Goal: Transaction & Acquisition: Subscribe to service/newsletter

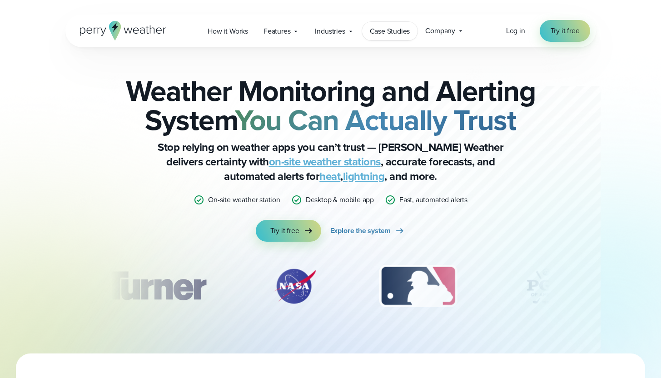
click at [396, 29] on span "Case Studies" at bounding box center [390, 31] width 40 height 11
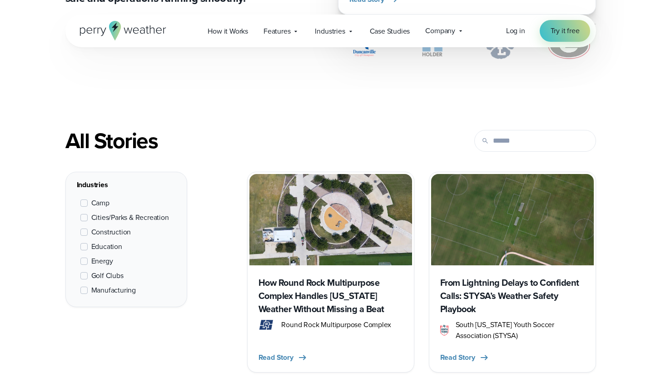
scroll to position [378, 0]
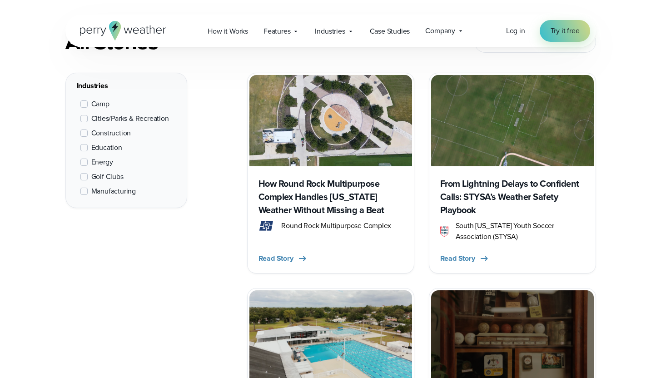
click at [83, 149] on span at bounding box center [83, 147] width 7 height 7
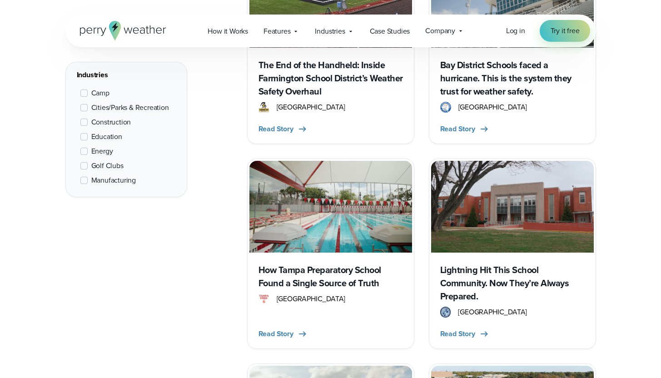
scroll to position [518, 0]
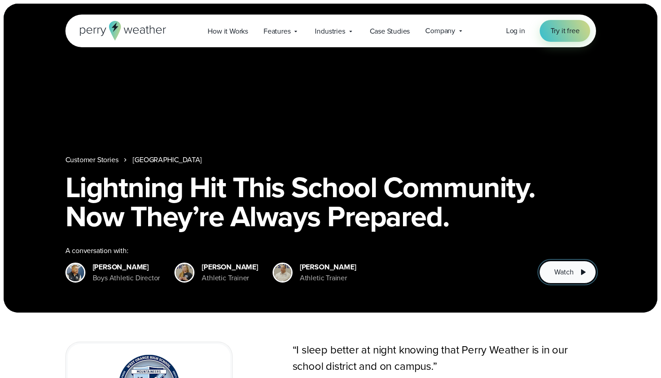
click at [575, 275] on button "Watch" at bounding box center [567, 272] width 56 height 23
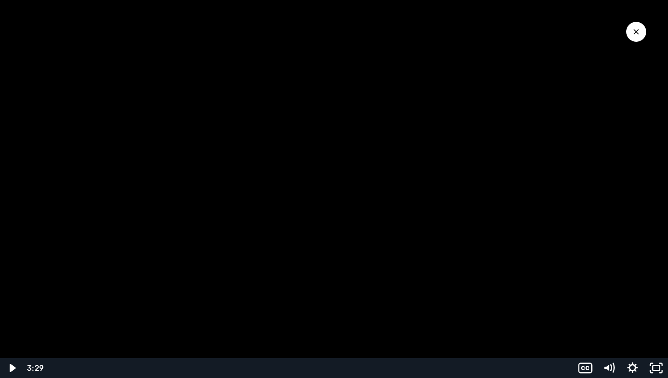
click at [635, 31] on icon "Close Video" at bounding box center [635, 31] width 5 height 5
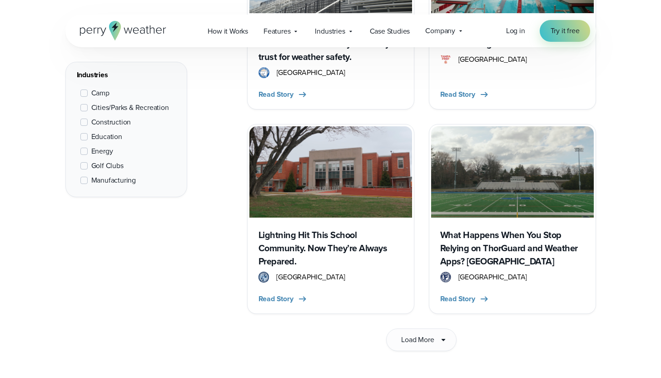
scroll to position [1443, 0]
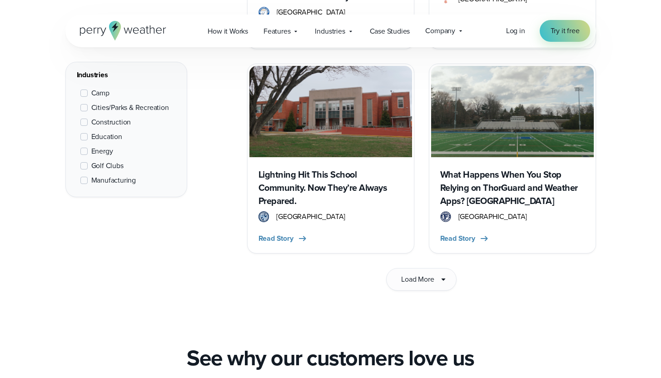
click at [477, 176] on h3 "What Happens When You Stop Relying on ThorGuard and Weather Apps? [GEOGRAPHIC_D…" at bounding box center [512, 188] width 144 height 40
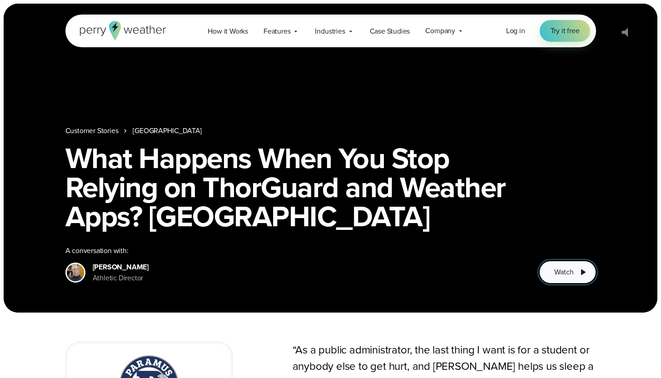
click at [563, 272] on span "Watch" at bounding box center [563, 272] width 19 height 11
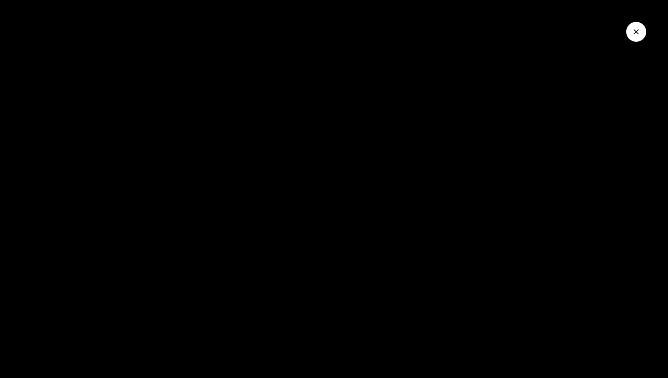
click at [332, 200] on div at bounding box center [334, 189] width 668 height 378
click at [634, 32] on icon "Close Video" at bounding box center [635, 31] width 9 height 9
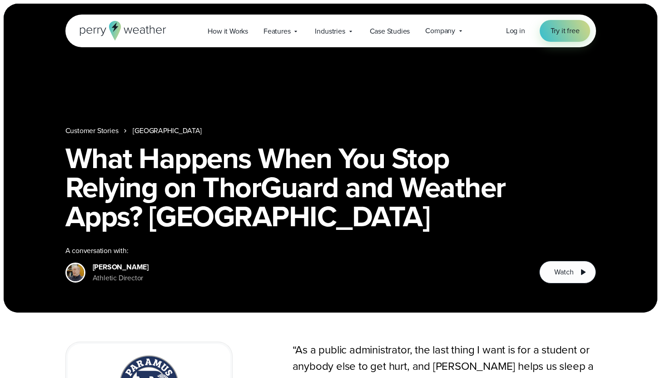
drag, startPoint x: 532, startPoint y: 235, endPoint x: 542, endPoint y: 246, distance: 14.8
click at [532, 235] on div "What Happens When You Stop Relying on ThorGuard and Weather Apps? Ask Paramus H…" at bounding box center [330, 214] width 530 height 140
click at [555, 267] on span "Watch" at bounding box center [563, 272] width 19 height 11
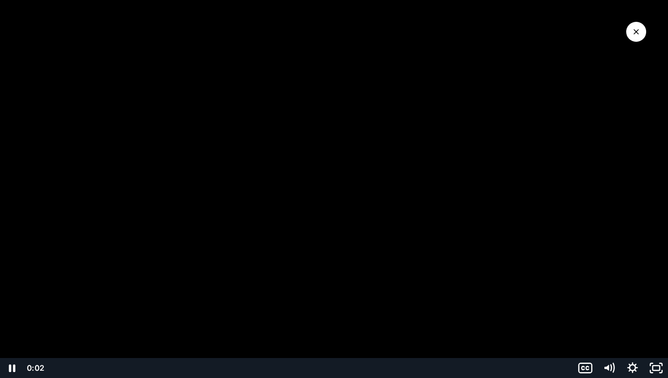
click at [105, 368] on div "Playbar" at bounding box center [309, 368] width 516 height 20
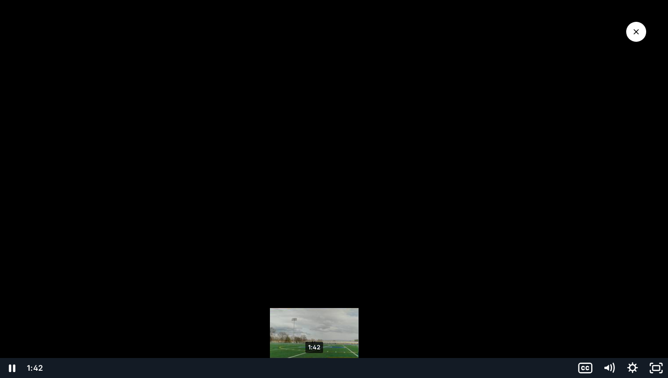
click at [314, 368] on div "1:42" at bounding box center [309, 368] width 516 height 20
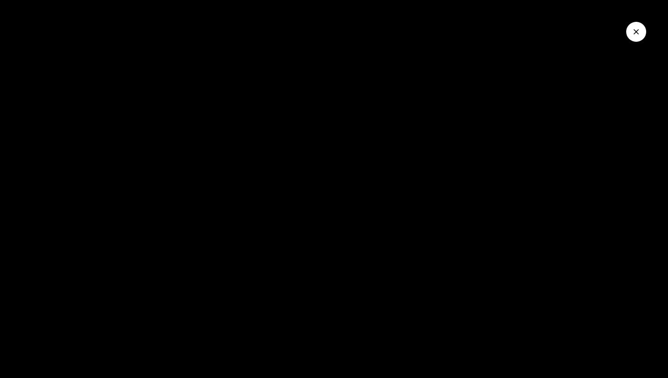
click at [638, 31] on icon "Close Video" at bounding box center [635, 31] width 9 height 9
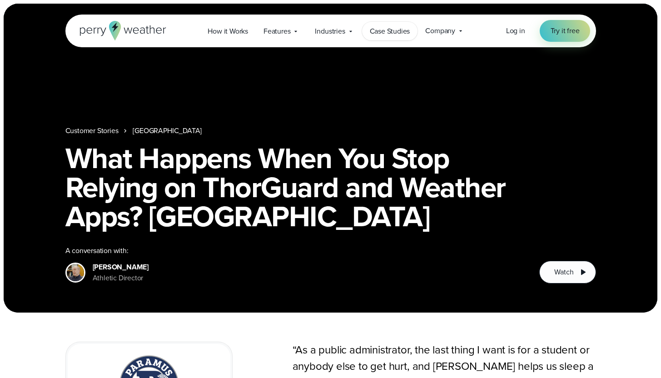
click at [387, 35] on span "Case Studies" at bounding box center [390, 31] width 40 height 11
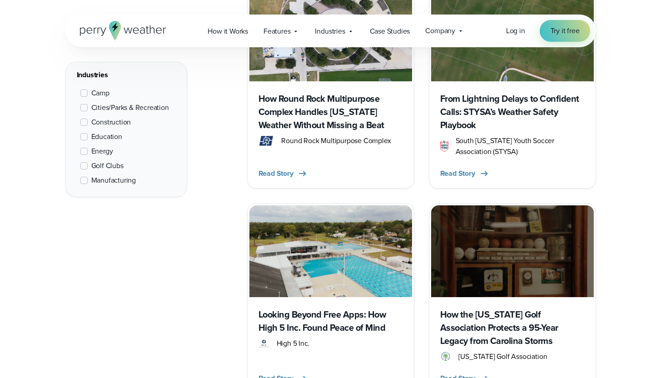
scroll to position [453, 0]
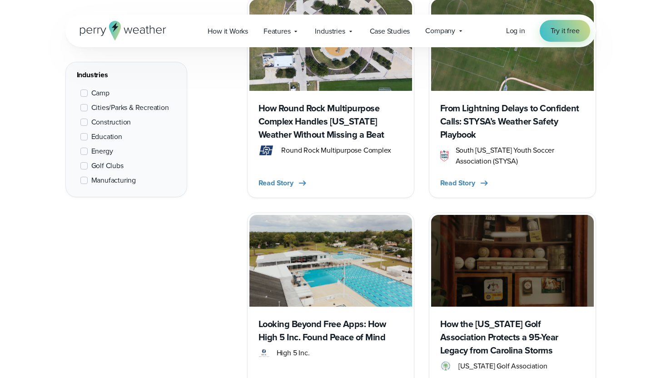
click at [83, 134] on span at bounding box center [83, 136] width 7 height 7
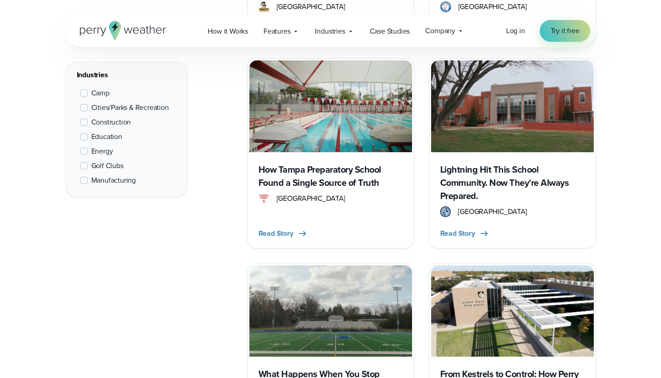
scroll to position [611, 0]
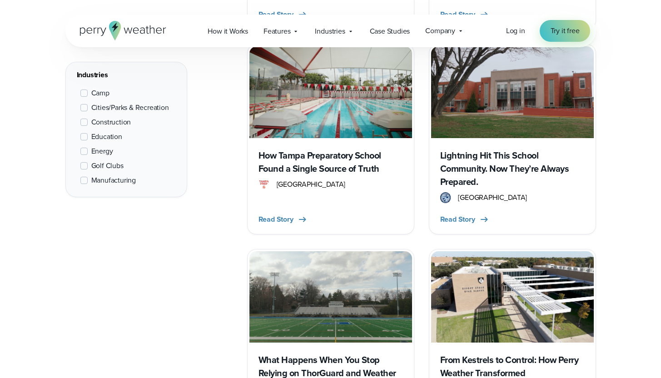
click at [485, 159] on h3 "Lightning Hit This School Community. Now They’re Always Prepared." at bounding box center [512, 169] width 144 height 40
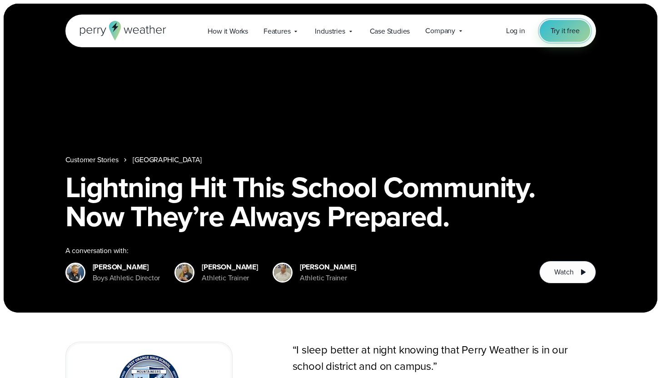
click at [558, 31] on span "Try it free" at bounding box center [564, 30] width 29 height 11
